Goal: Check status: Check status

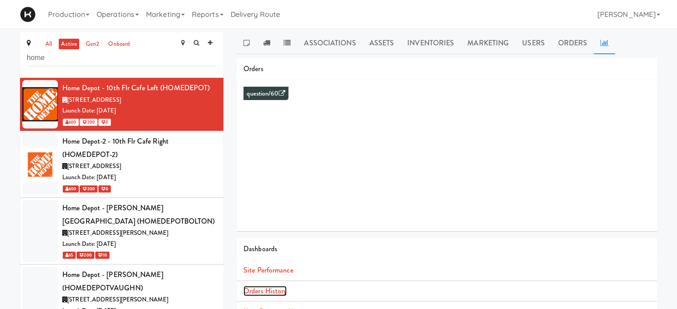
click at [265, 291] on link "Orders History" at bounding box center [265, 291] width 43 height 10
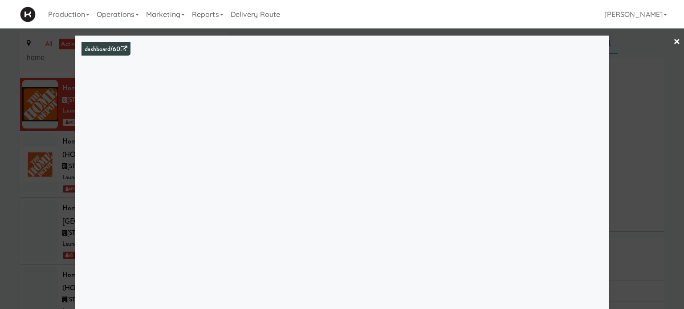
click at [673, 42] on link "×" at bounding box center [676, 42] width 7 height 28
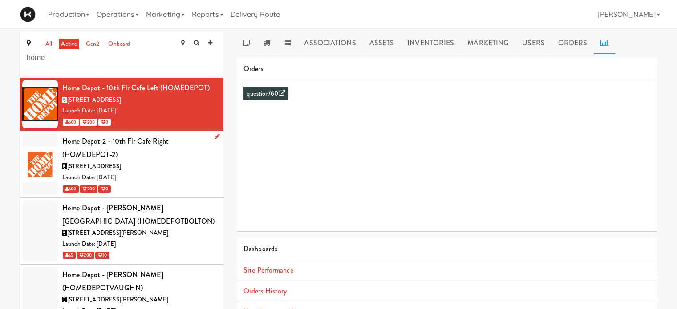
click at [197, 155] on div "Home Depot-2 - 10th Flr Cafe Right (HOMEDEPOT-2)" at bounding box center [139, 148] width 155 height 26
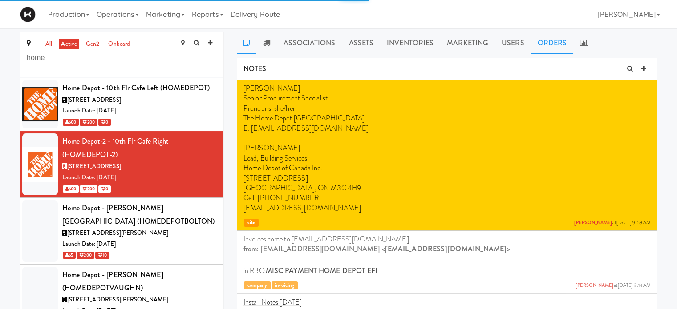
click at [552, 46] on link "Orders" at bounding box center [552, 43] width 43 height 22
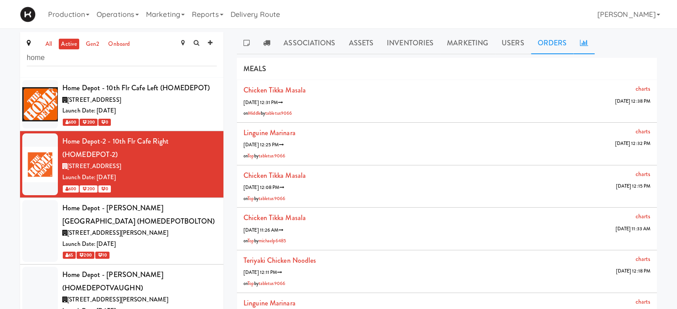
click at [580, 45] on icon at bounding box center [584, 42] width 8 height 7
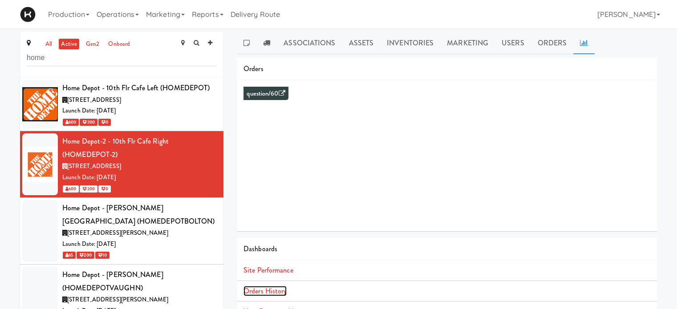
click at [274, 291] on link "Orders History" at bounding box center [265, 291] width 43 height 10
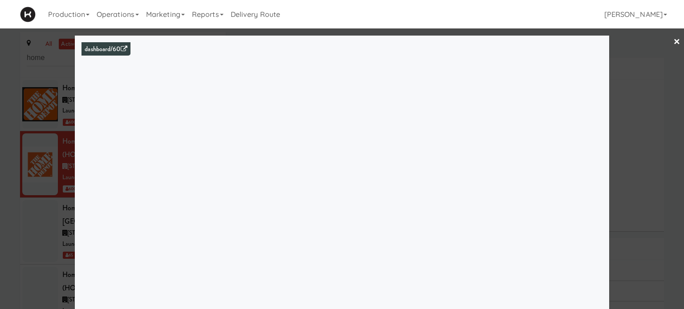
click at [664, 97] on div at bounding box center [342, 154] width 684 height 309
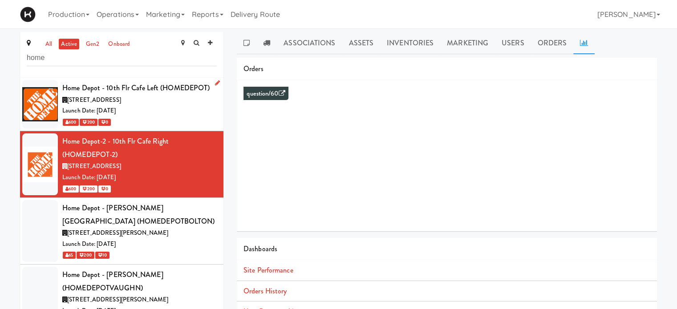
click at [182, 108] on div "Launch Date: [DATE]" at bounding box center [139, 111] width 155 height 11
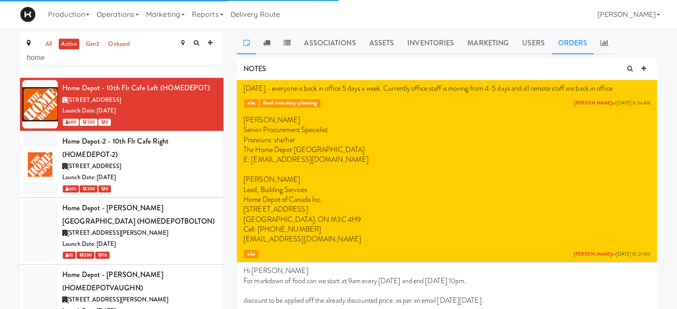
click at [581, 47] on link "Orders" at bounding box center [573, 43] width 43 height 22
